Goal: Transaction & Acquisition: Purchase product/service

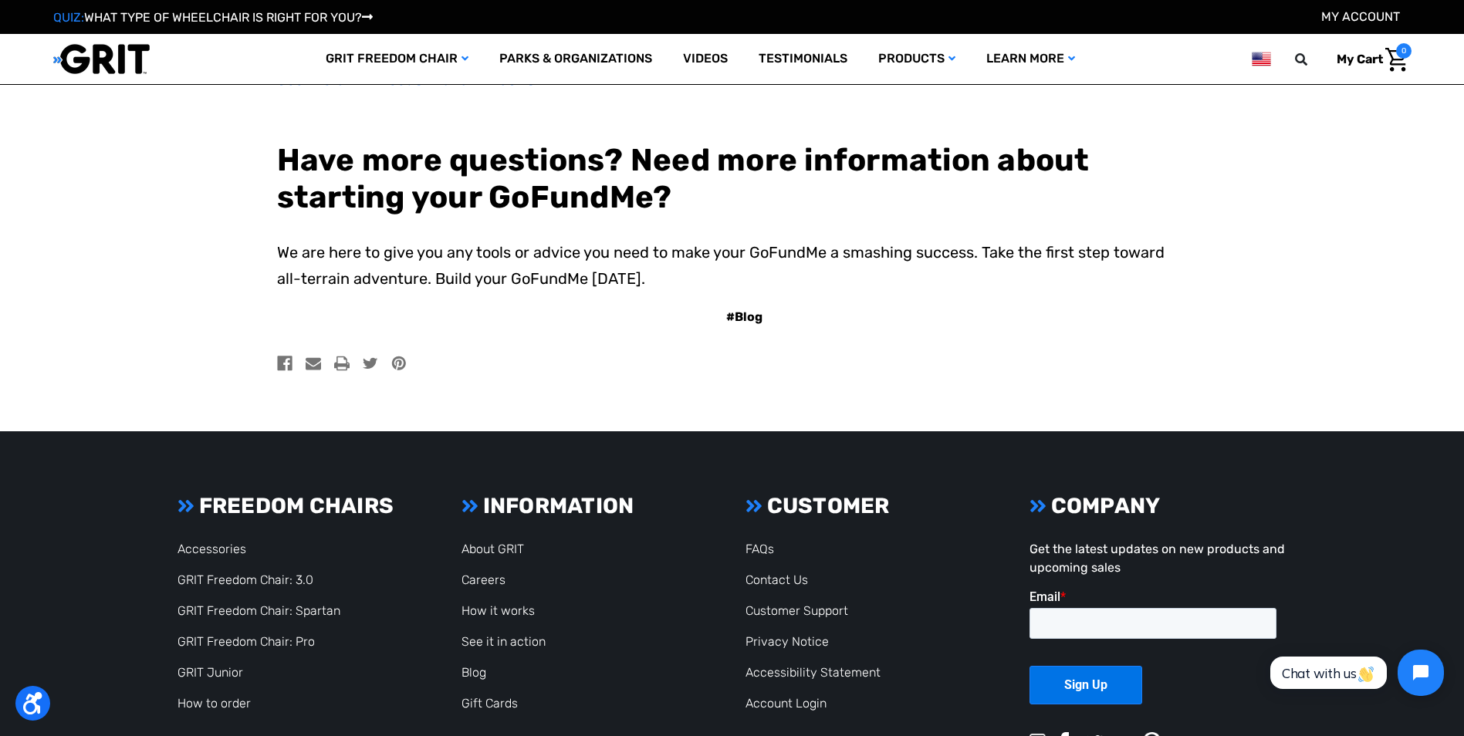
scroll to position [9567, 0]
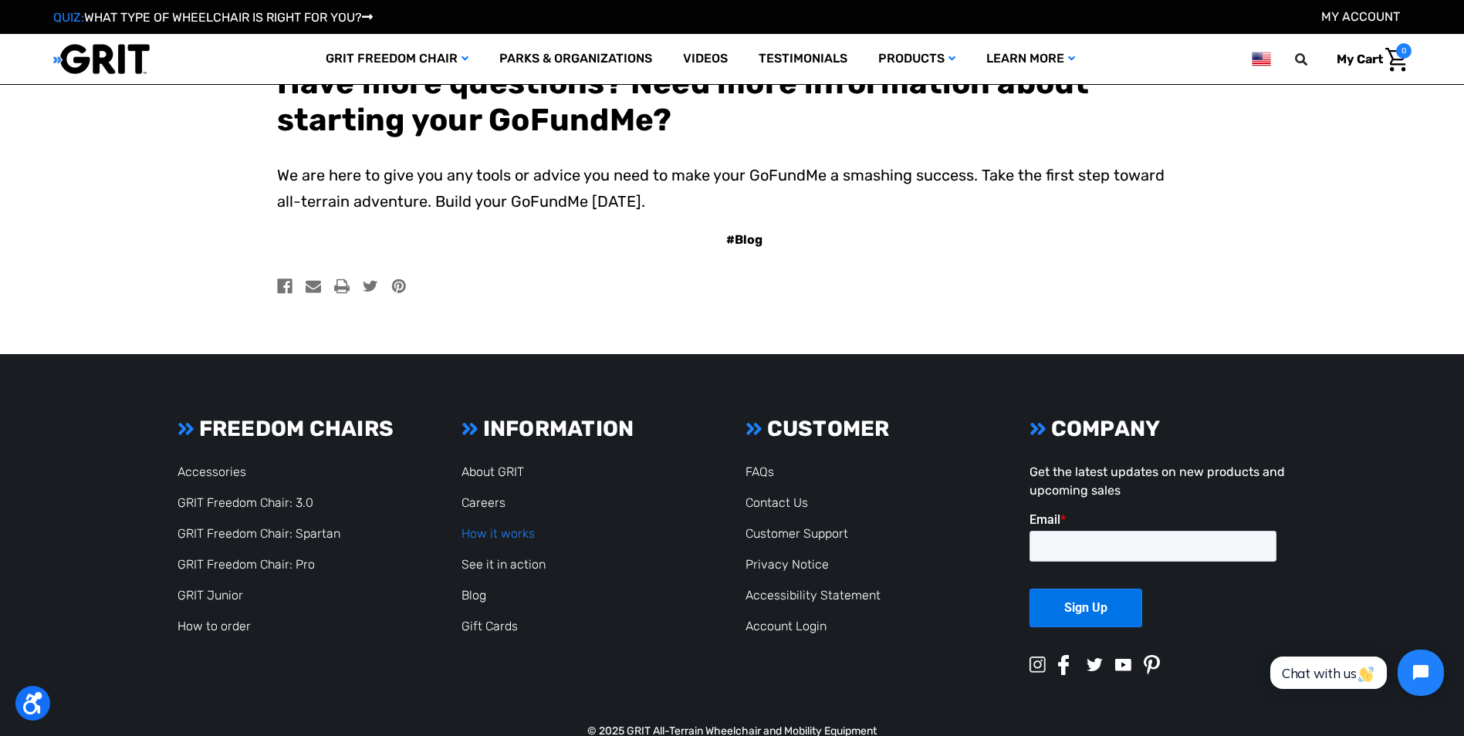
click at [491, 535] on link "How it works" at bounding box center [497, 533] width 73 height 15
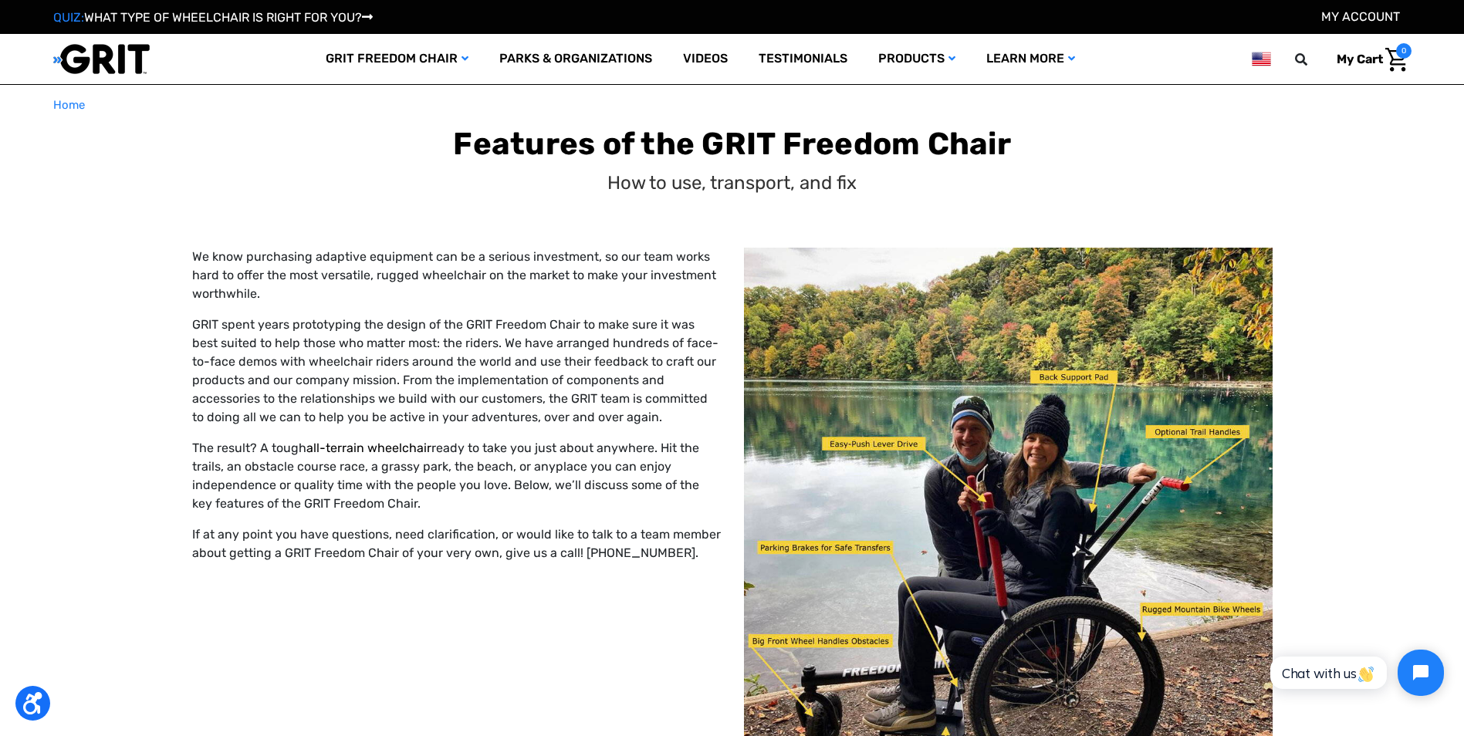
click at [374, 450] on link "all-terrain wheelchair" at bounding box center [368, 448] width 125 height 15
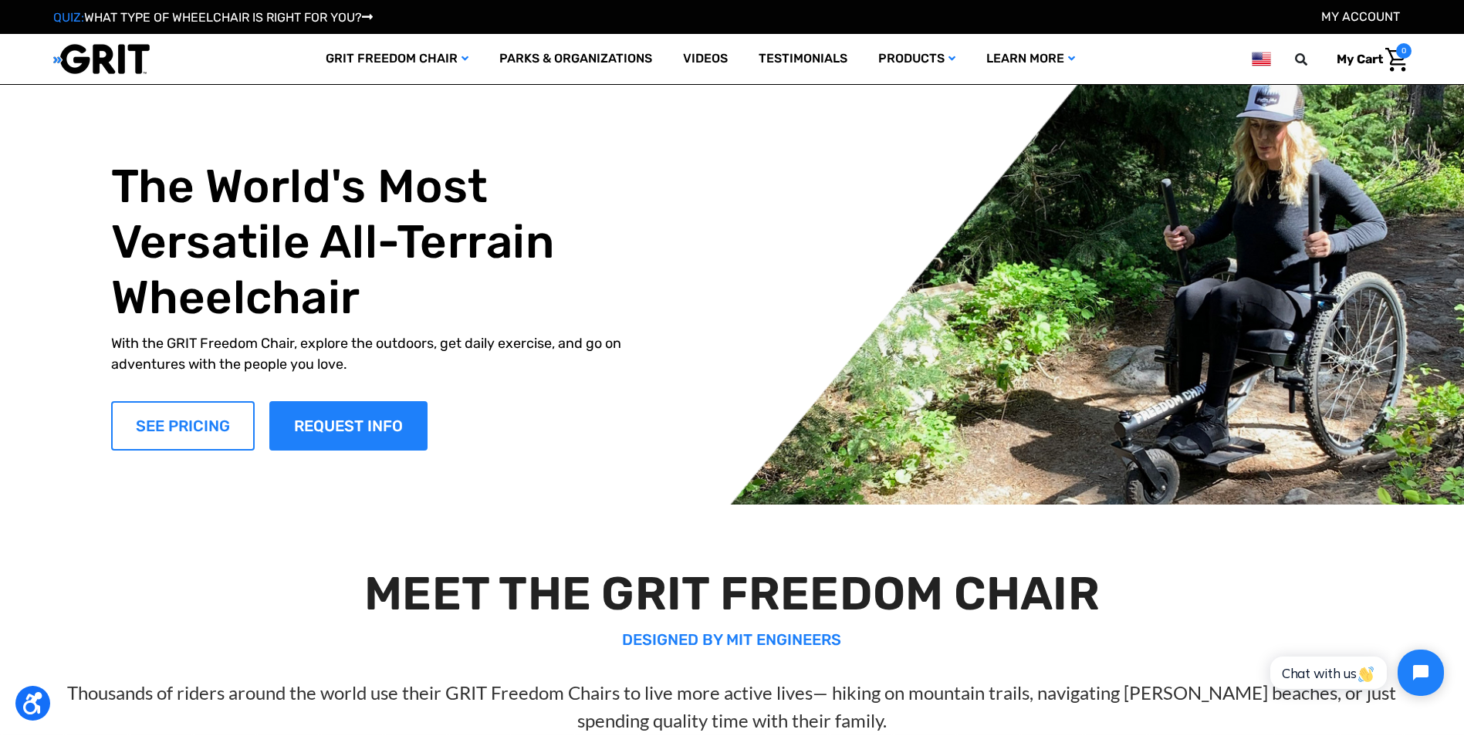
click at [214, 424] on link "SEE PRICING" at bounding box center [182, 425] width 143 height 49
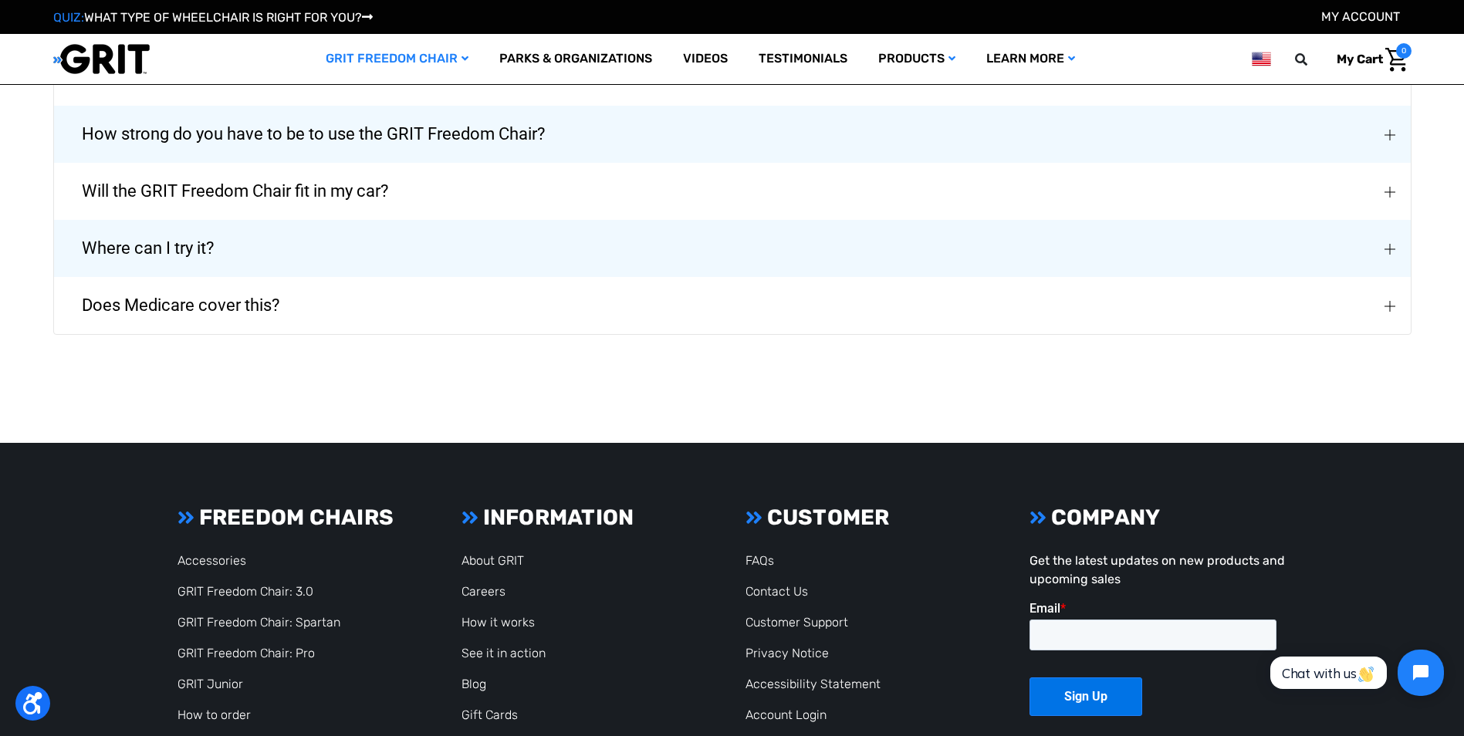
scroll to position [2932, 0]
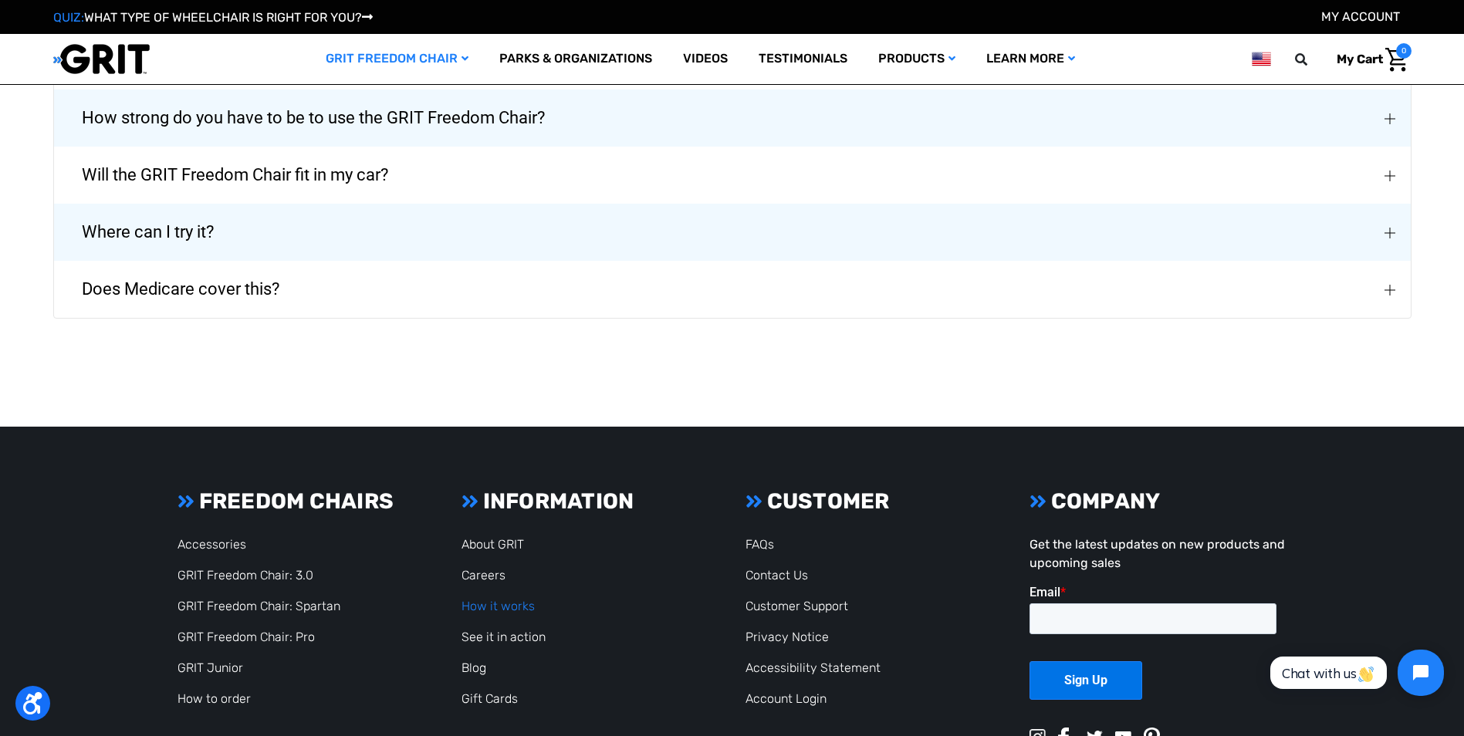
click at [483, 599] on link "How it works" at bounding box center [497, 606] width 73 height 15
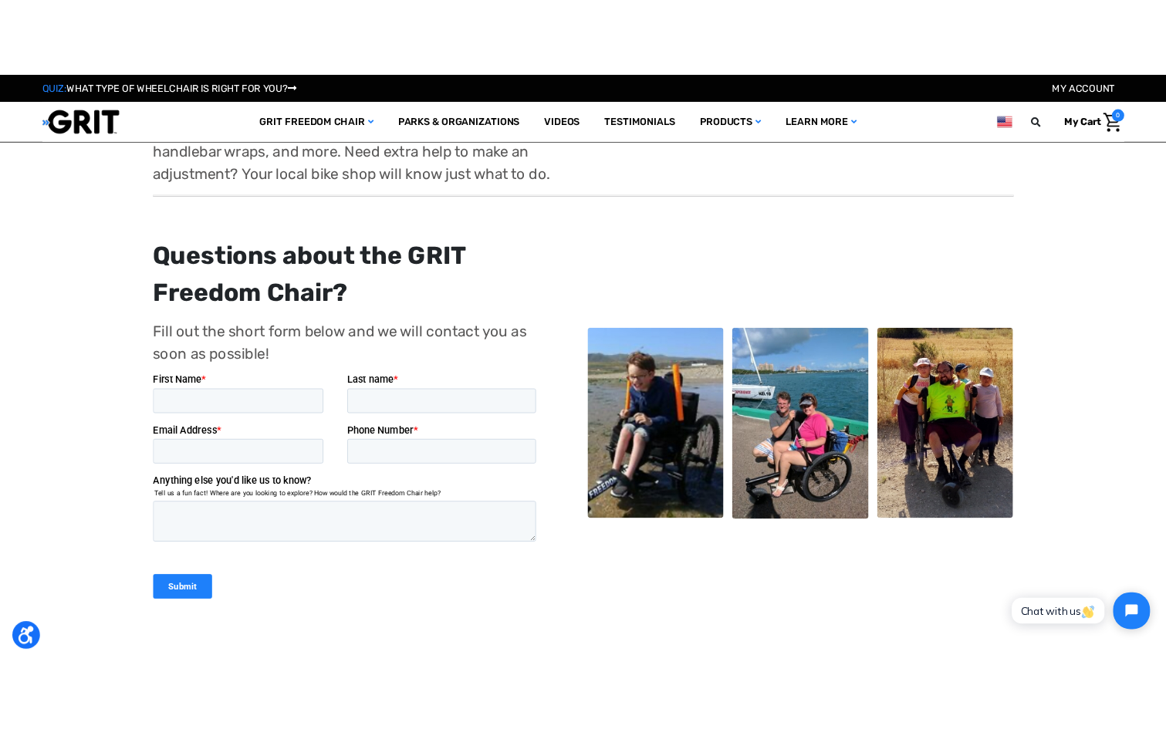
scroll to position [3086, 0]
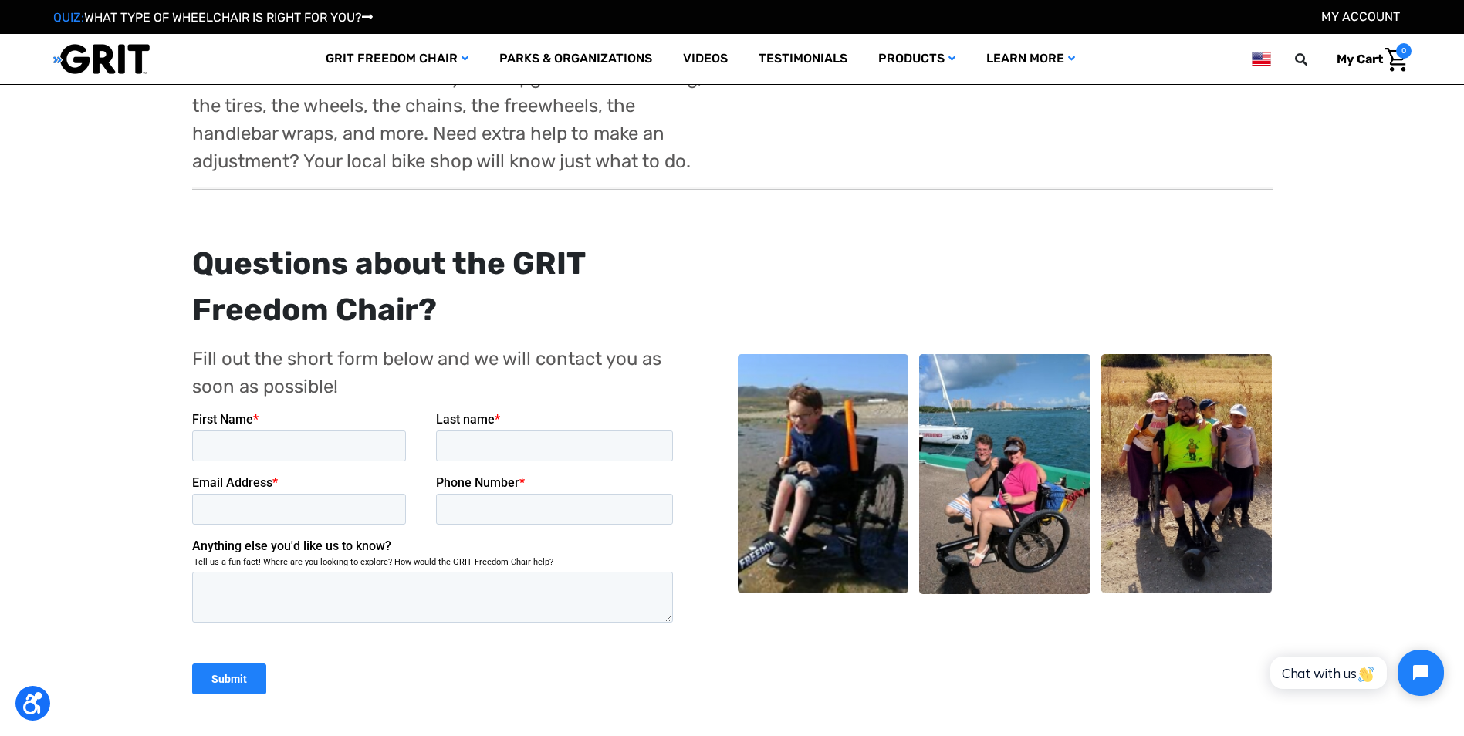
click at [828, 495] on img at bounding box center [823, 473] width 171 height 239
drag, startPoint x: 1139, startPoint y: 443, endPoint x: 853, endPoint y: 487, distance: 289.6
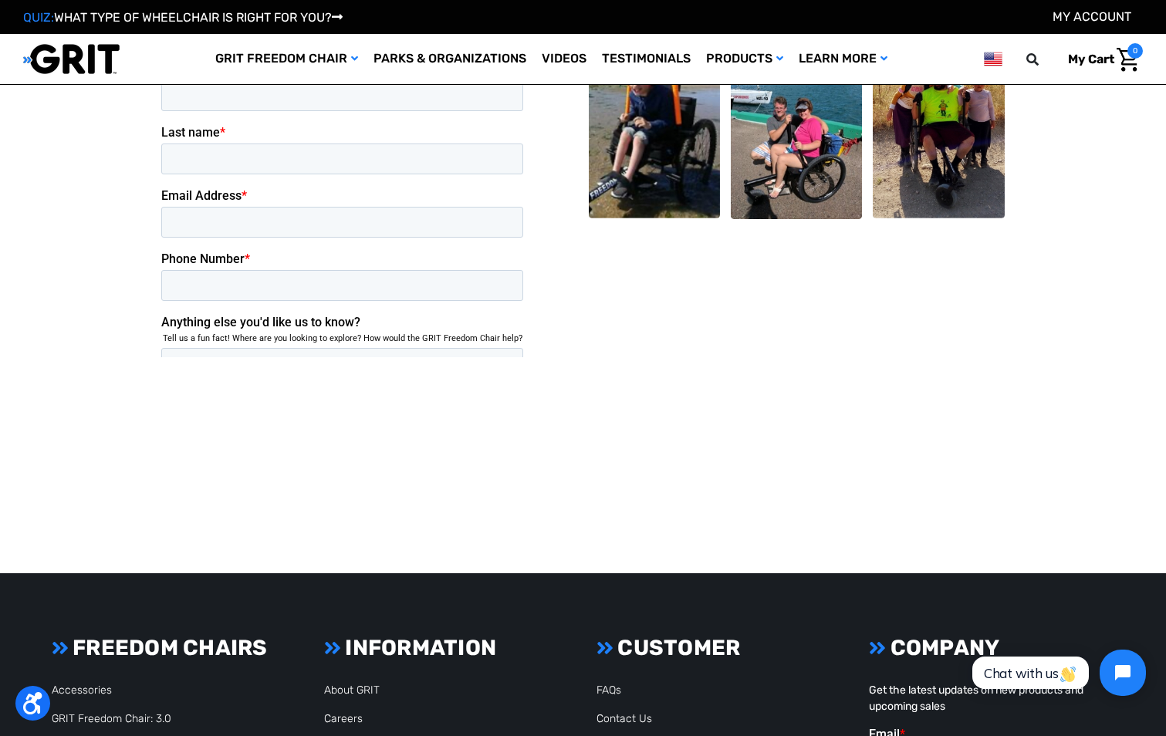
click at [334, 647] on icon at bounding box center [332, 647] width 17 height 19
click at [123, 712] on link "GRIT Freedom Chair: 3.0" at bounding box center [112, 718] width 120 height 13
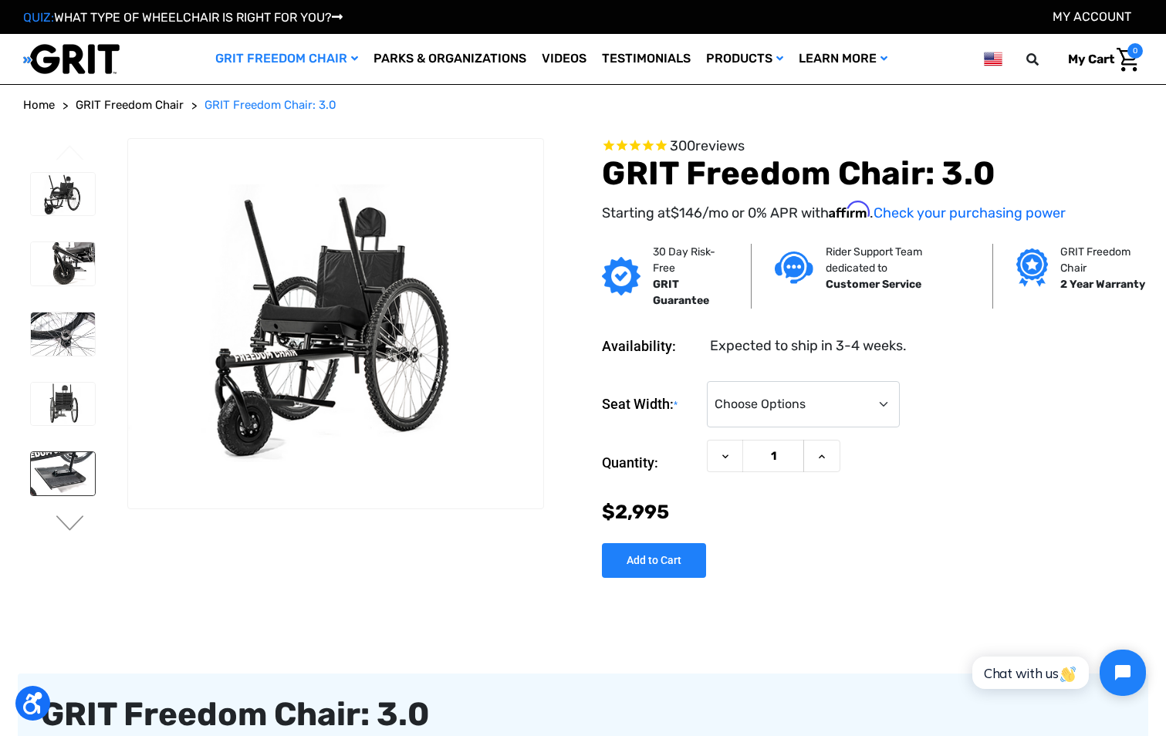
click at [64, 471] on img at bounding box center [63, 473] width 64 height 43
